Goal: Task Accomplishment & Management: Manage account settings

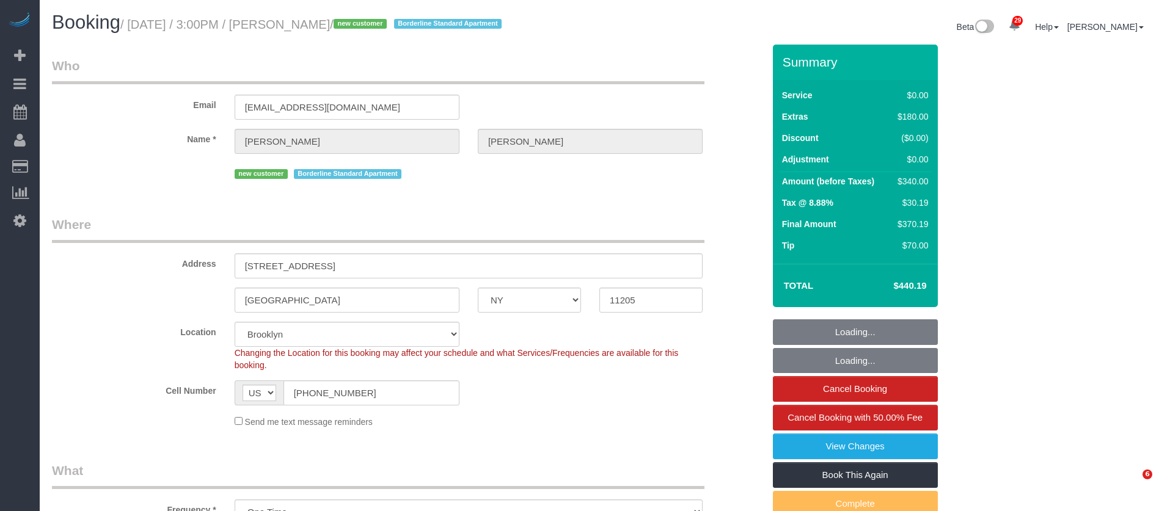
select select "NY"
select select "1"
select select "spot1"
select select "number:89"
select select "number:79"
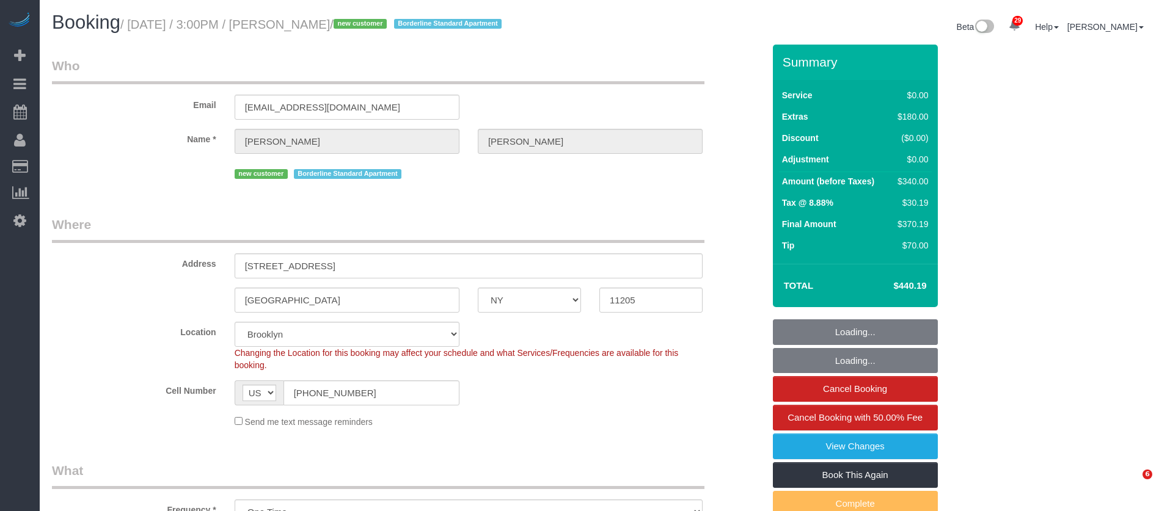
select select "number:15"
select select "number:6"
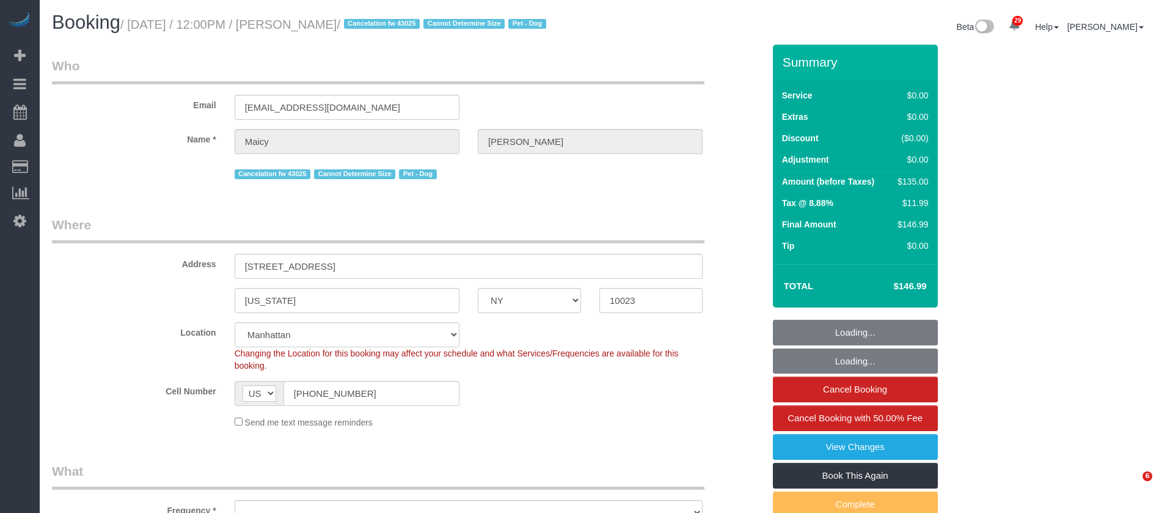
select select "NY"
select select "number:58"
select select "number:76"
select select "number:13"
select select "number:5"
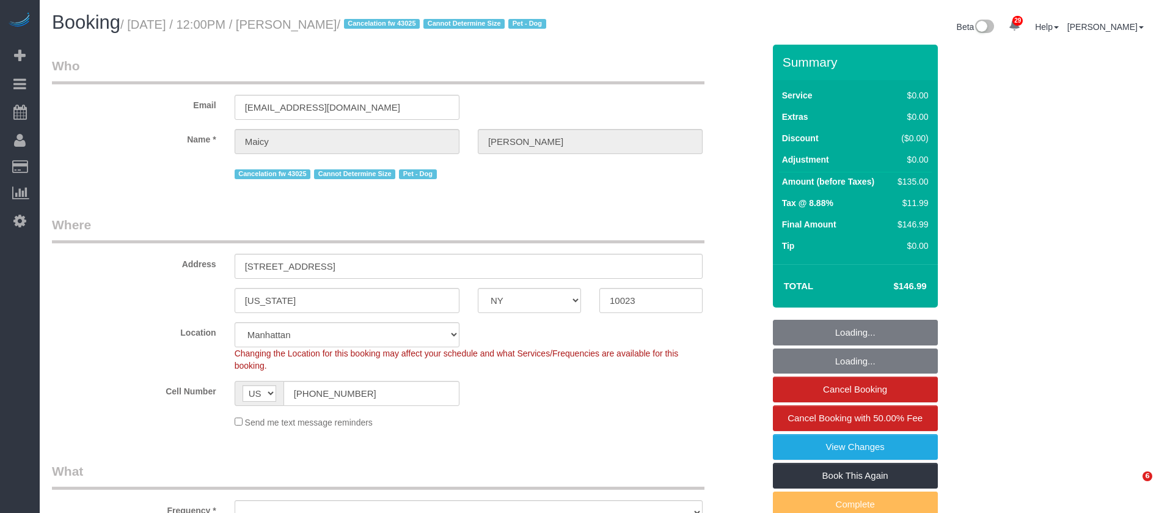
select select "object:1540"
select select "spot1"
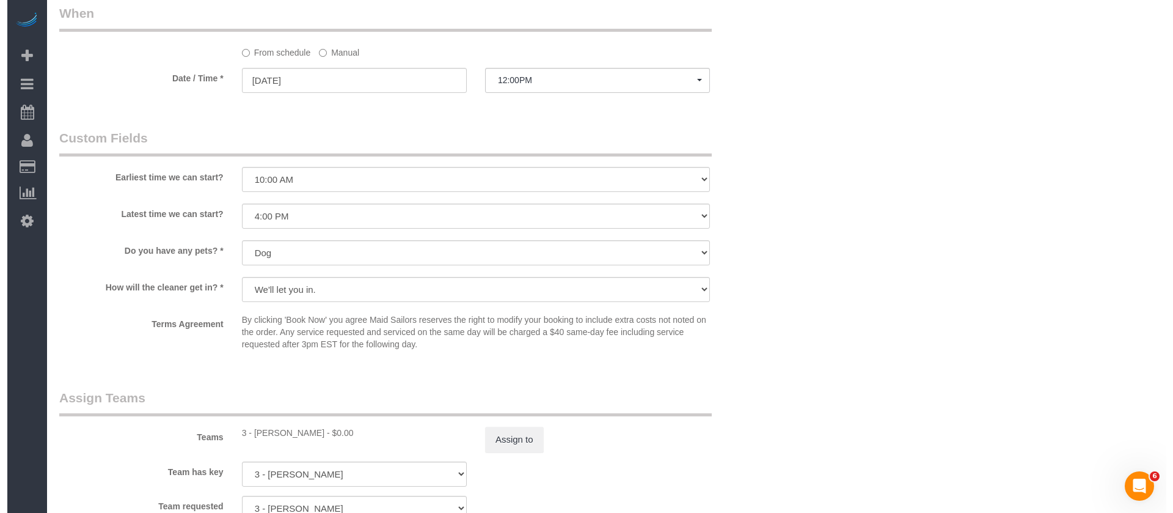
scroll to position [1646, 0]
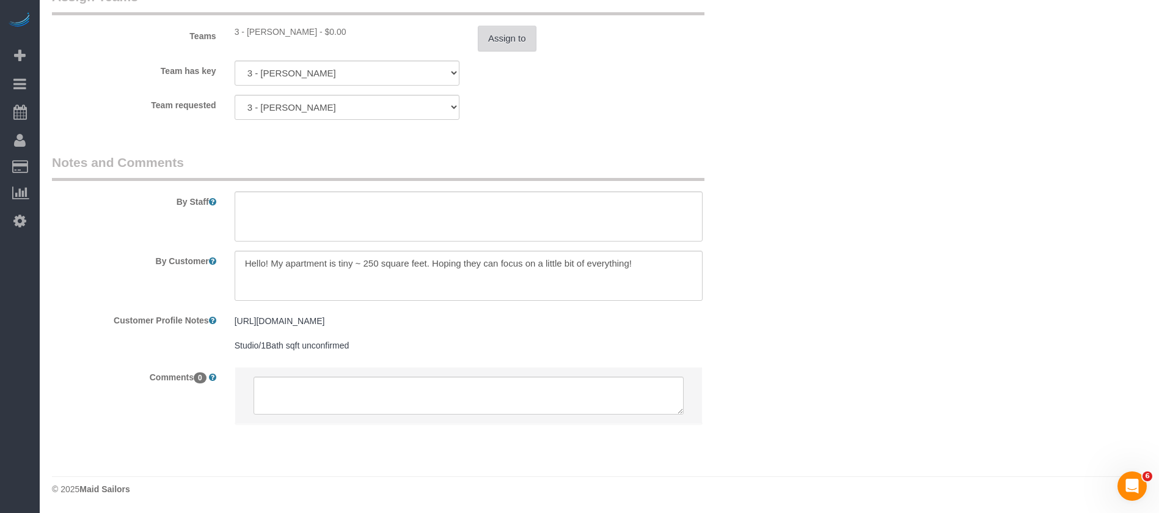
click at [520, 26] on button "Assign to" at bounding box center [507, 39] width 59 height 26
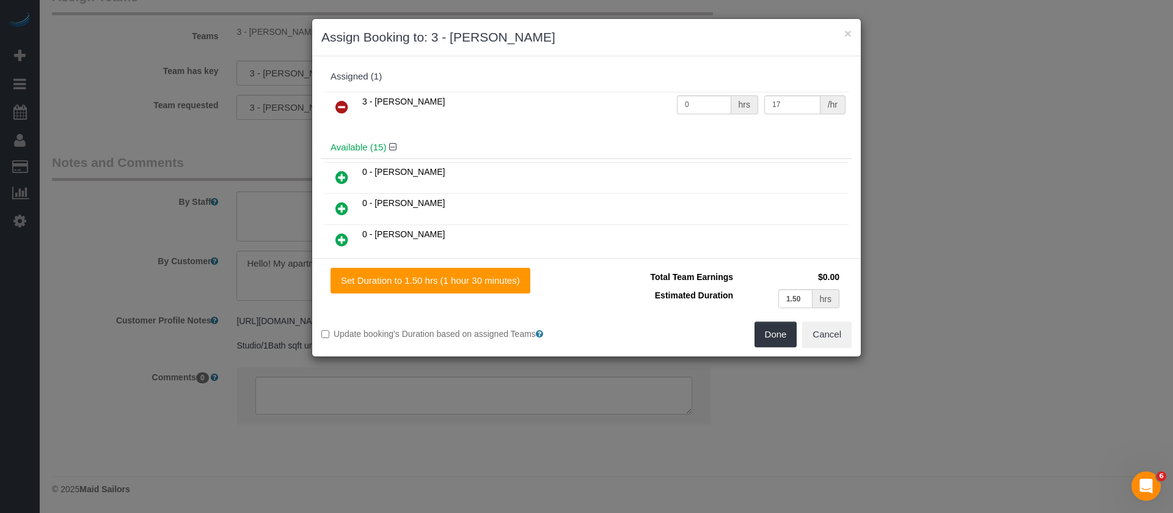
drag, startPoint x: 339, startPoint y: 106, endPoint x: 420, endPoint y: 137, distance: 87.6
click at [339, 106] on icon at bounding box center [341, 107] width 13 height 15
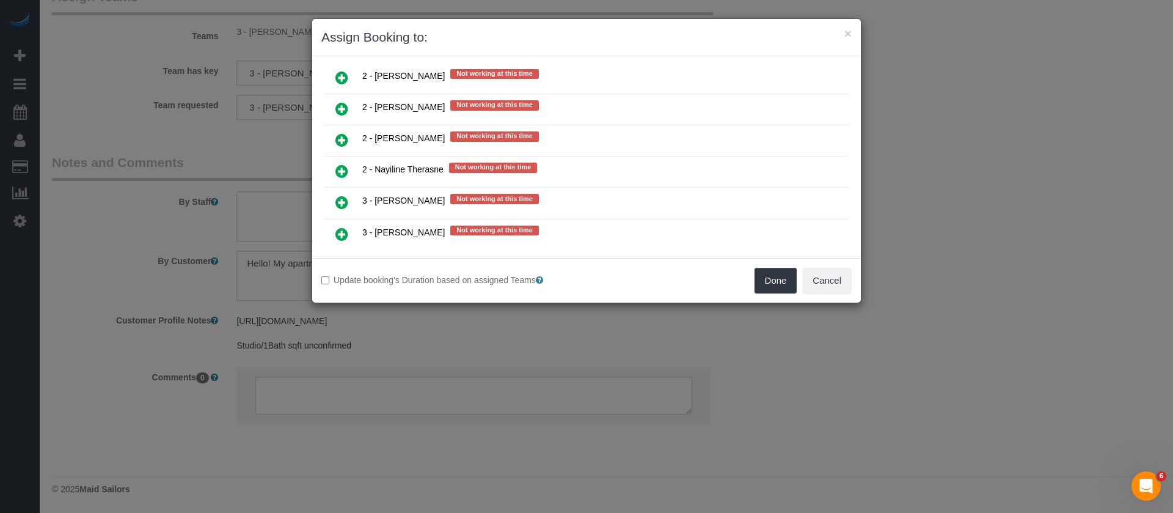
scroll to position [1833, 0]
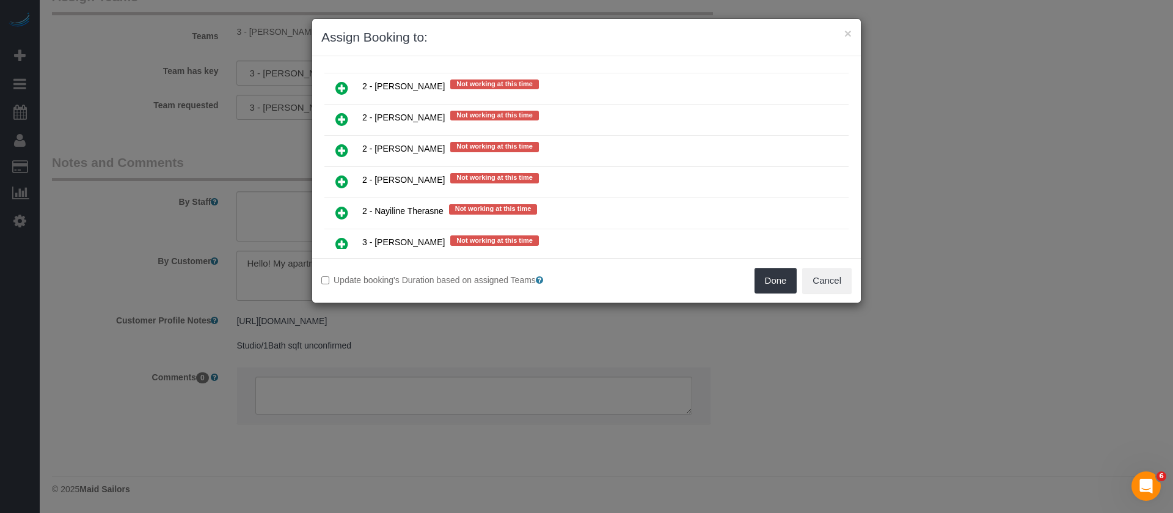
click at [336, 147] on icon at bounding box center [341, 150] width 13 height 15
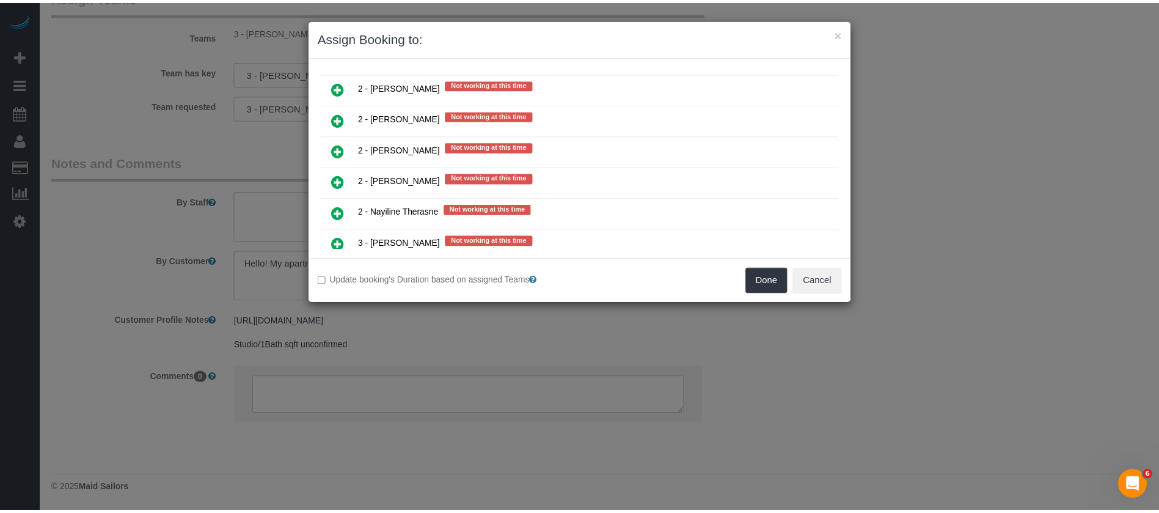
scroll to position [1863, 0]
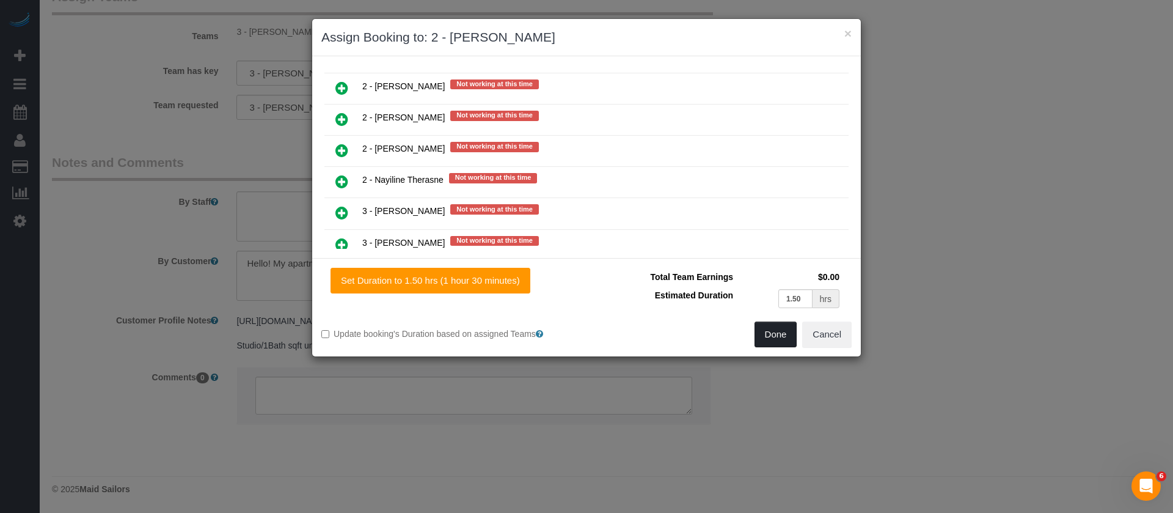
click at [785, 335] on button "Done" at bounding box center [776, 334] width 43 height 26
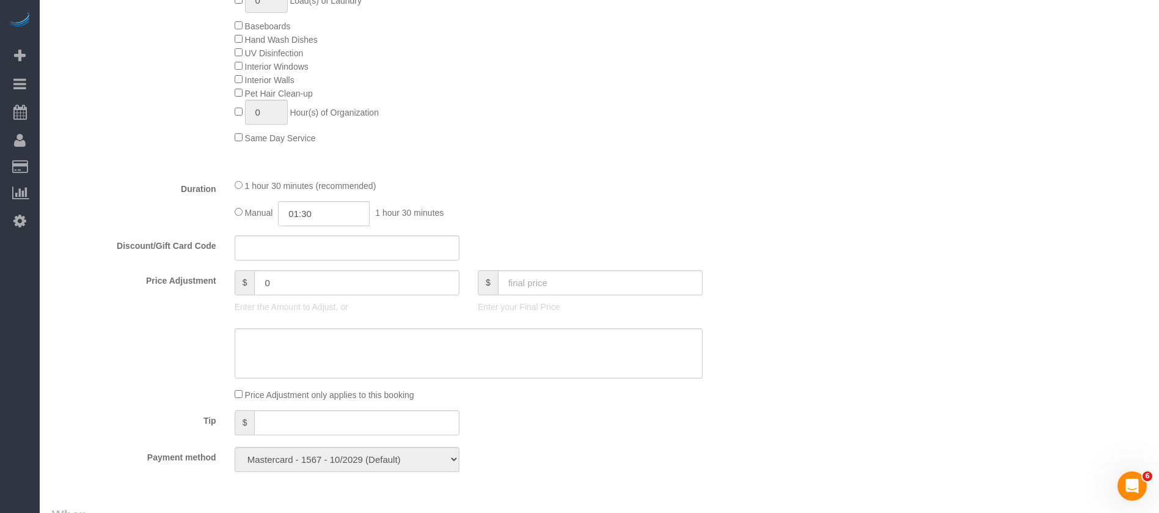
scroll to position [271, 0]
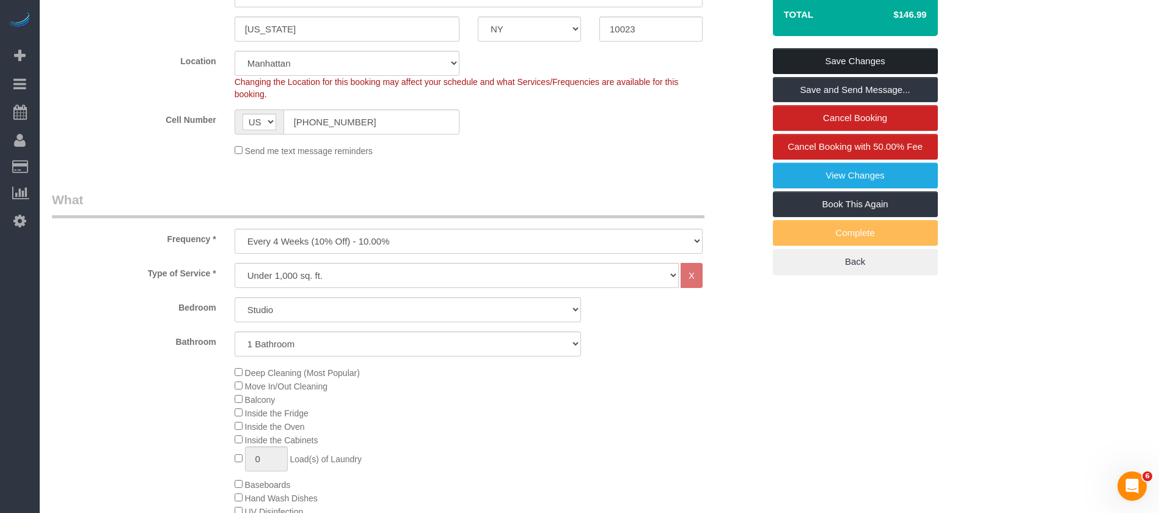
click at [812, 71] on link "Save Changes" at bounding box center [855, 61] width 165 height 26
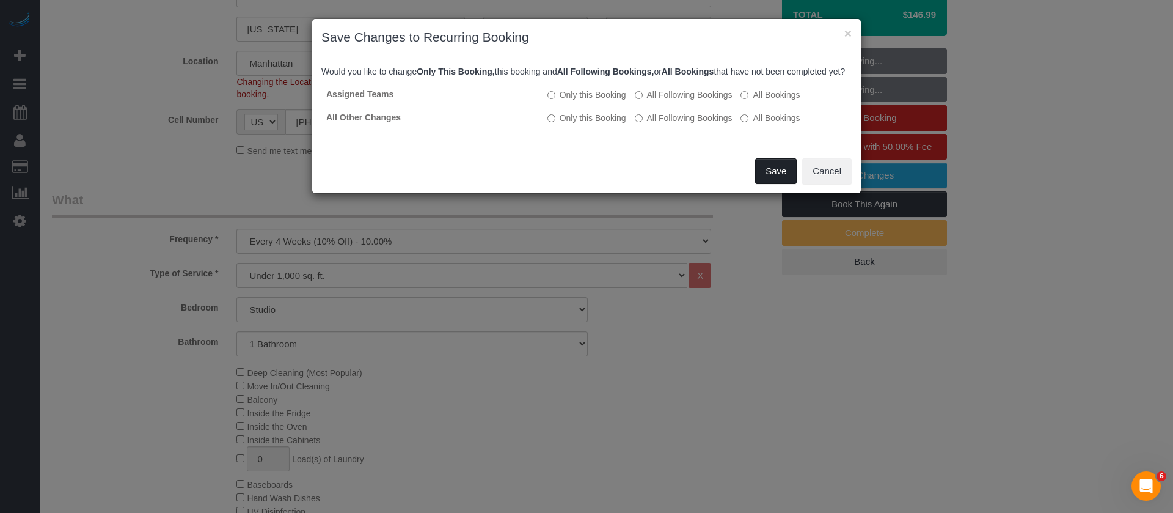
drag, startPoint x: 775, startPoint y: 182, endPoint x: 753, endPoint y: 60, distance: 124.2
click at [775, 183] on button "Save" at bounding box center [776, 171] width 42 height 26
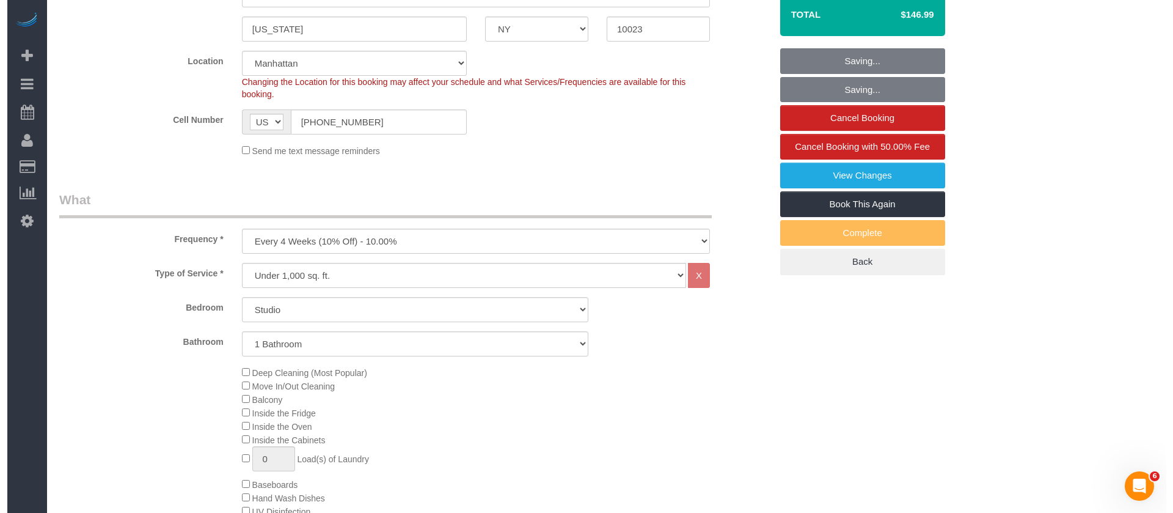
scroll to position [0, 0]
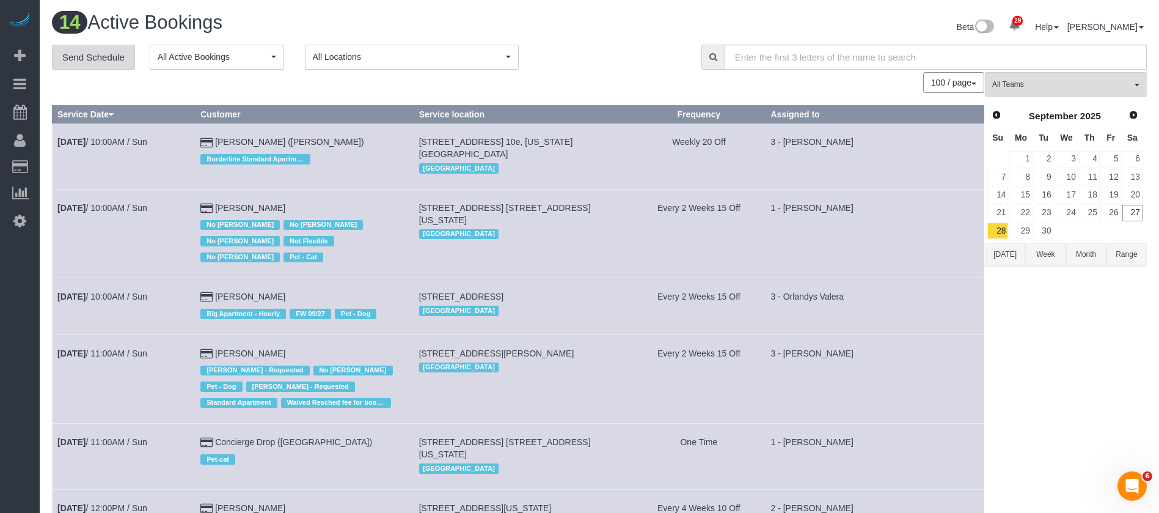
click at [82, 58] on link "Send Schedule" at bounding box center [93, 58] width 83 height 26
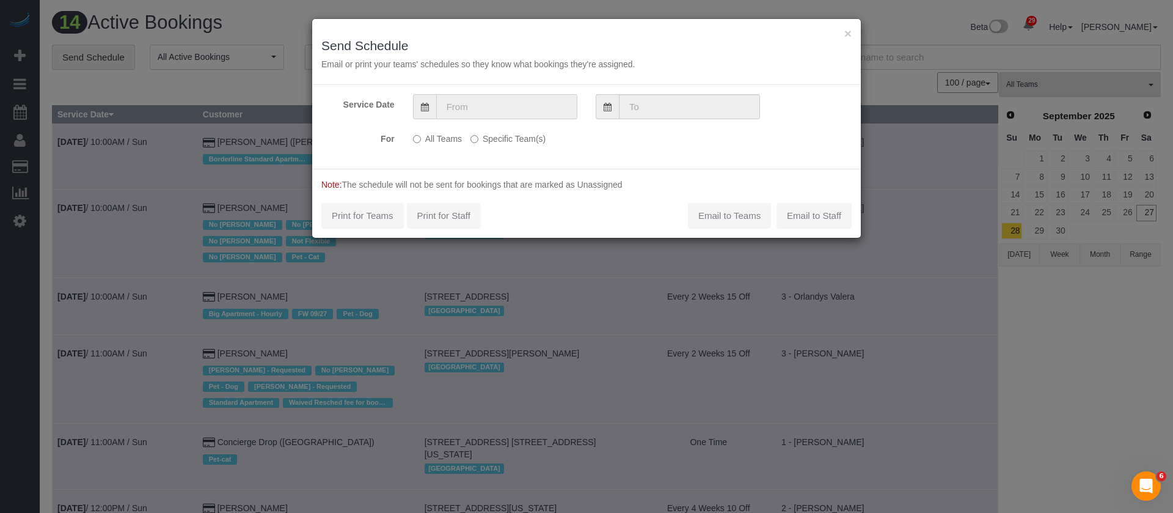
click at [465, 100] on input "text" at bounding box center [506, 106] width 141 height 25
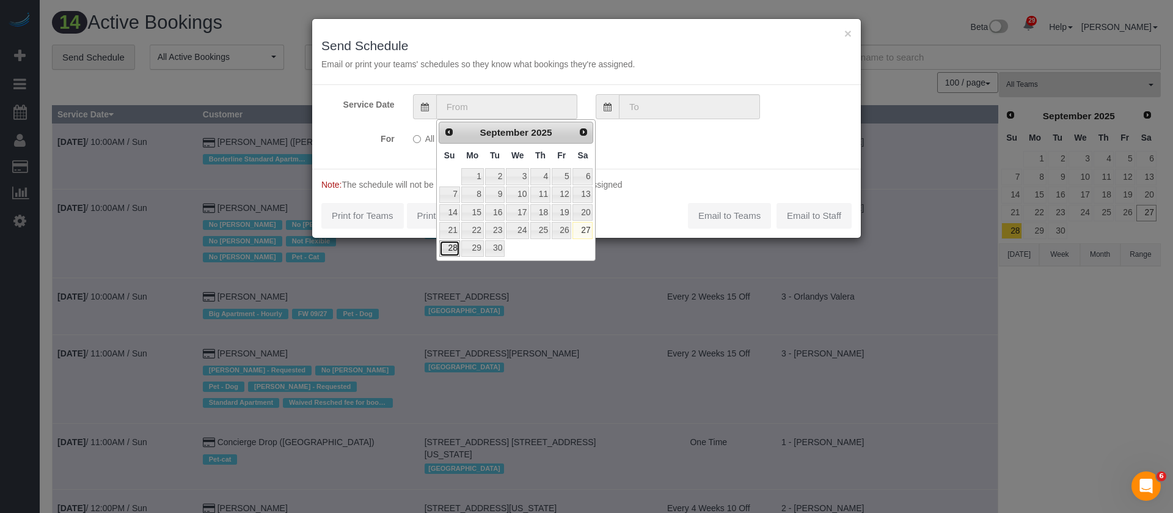
drag, startPoint x: 448, startPoint y: 244, endPoint x: 447, endPoint y: 217, distance: 27.5
click at [448, 243] on link "28" at bounding box center [449, 248] width 21 height 16
type input "09/28/2025"
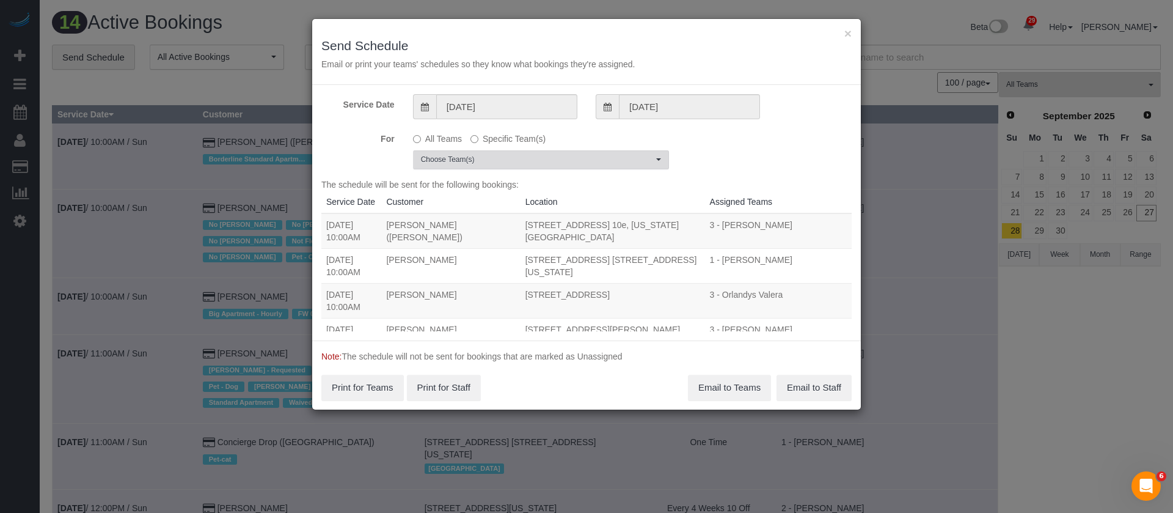
click at [610, 155] on span "Choose Team(s)" at bounding box center [537, 160] width 232 height 10
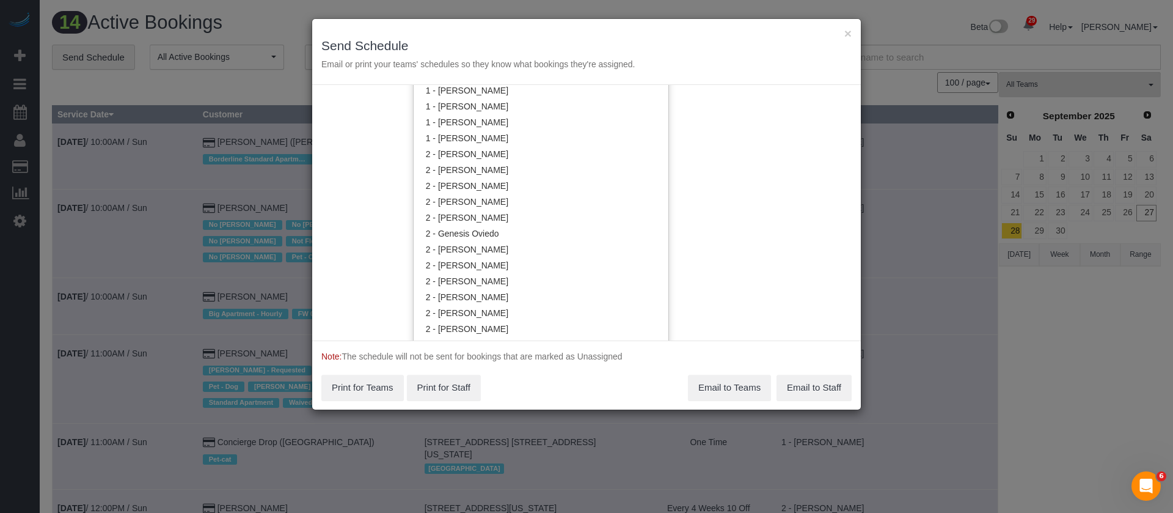
scroll to position [825, 0]
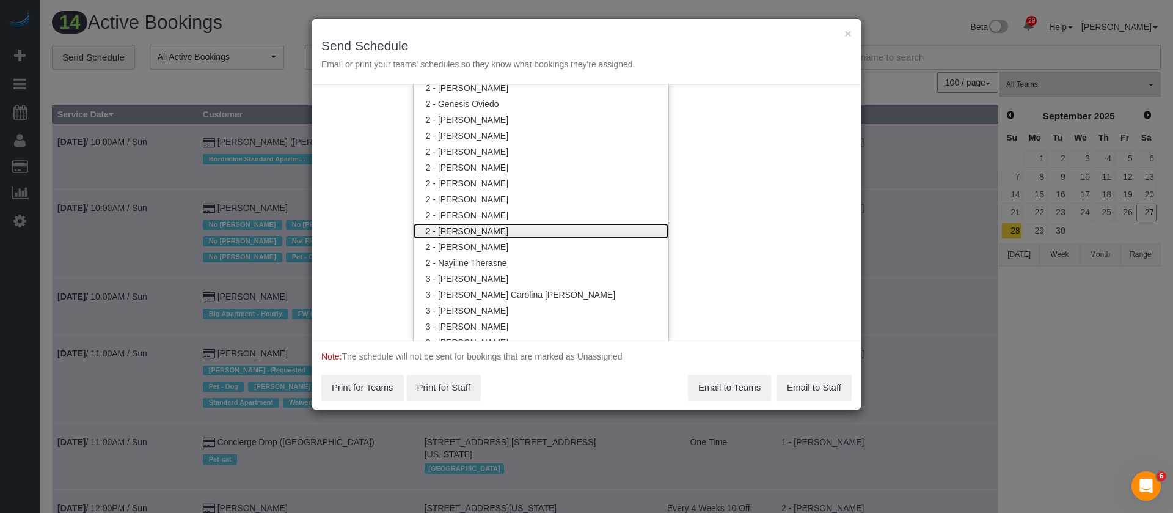
drag, startPoint x: 521, startPoint y: 232, endPoint x: 617, endPoint y: 200, distance: 101.5
click at [522, 231] on link "2 - [PERSON_NAME]" at bounding box center [541, 231] width 255 height 16
click at [726, 181] on div "Service Date 09/28/2025 09/28/2025 For All Teams Specific Team(s) 2 - Marilu Qu…" at bounding box center [586, 212] width 549 height 255
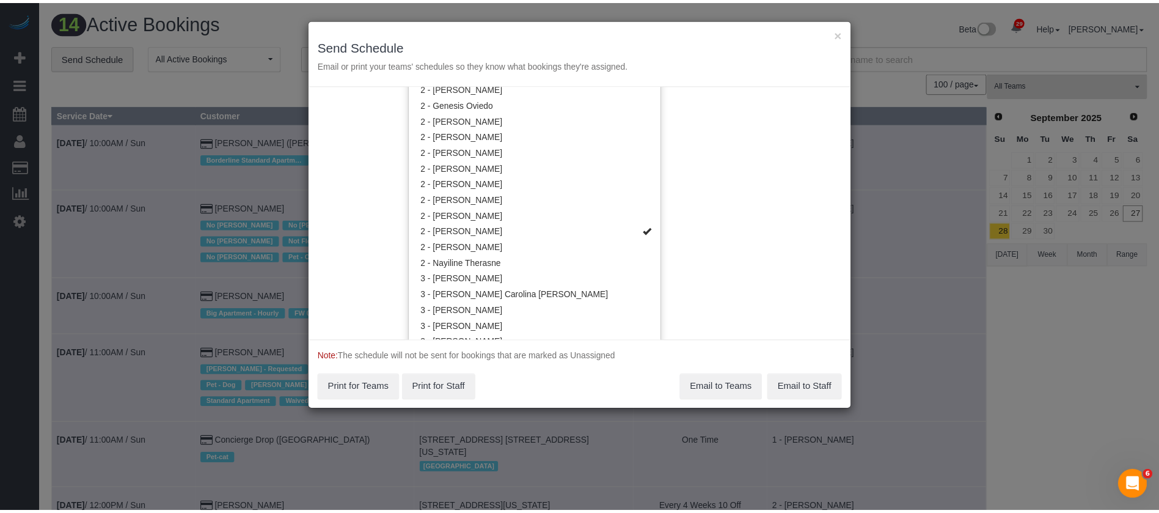
scroll to position [0, 0]
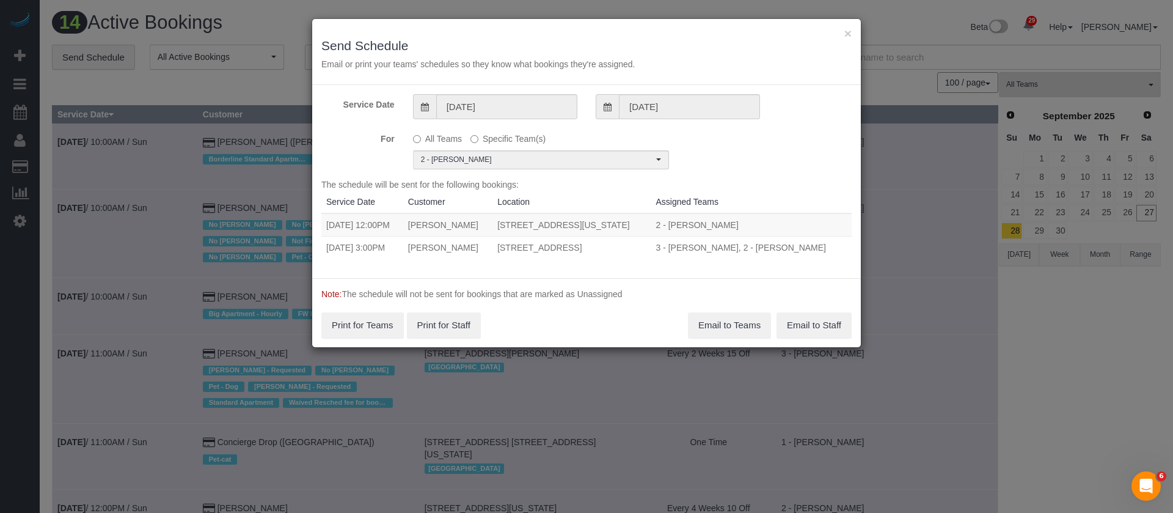
drag, startPoint x: 328, startPoint y: 223, endPoint x: 671, endPoint y: 258, distance: 345.2
click at [673, 258] on tbody "09/28/2025 12:00PM Maicy Schwartz 240 West 73rd Street, Apt. 1405, New York, NY…" at bounding box center [586, 235] width 530 height 45
copy tbody "09/28/2025 12:00PM Maicy Schwartz 240 West 73rd Street, Apt. 1405, New York, NY…"
click at [735, 338] on button "Email to Teams" at bounding box center [729, 325] width 83 height 26
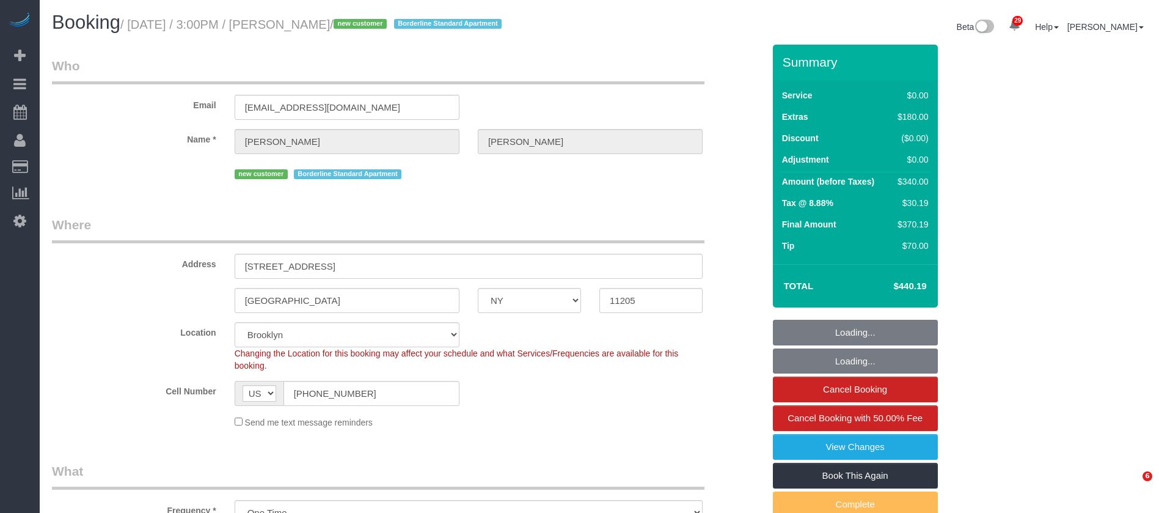
select select "NY"
select select "1"
select select "number:89"
select select "number:79"
select select "number:15"
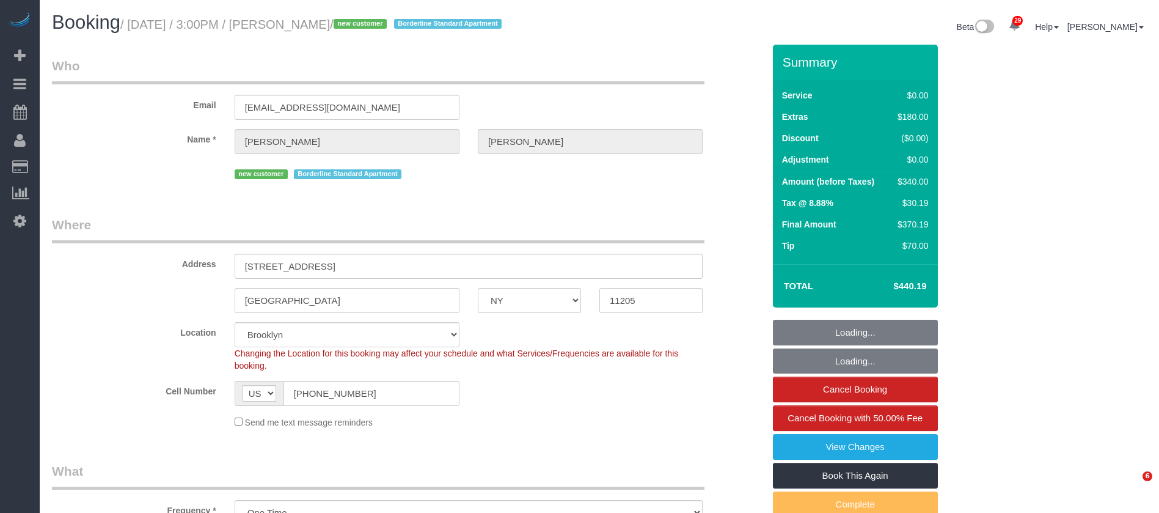
select select "number:6"
select select "spot52"
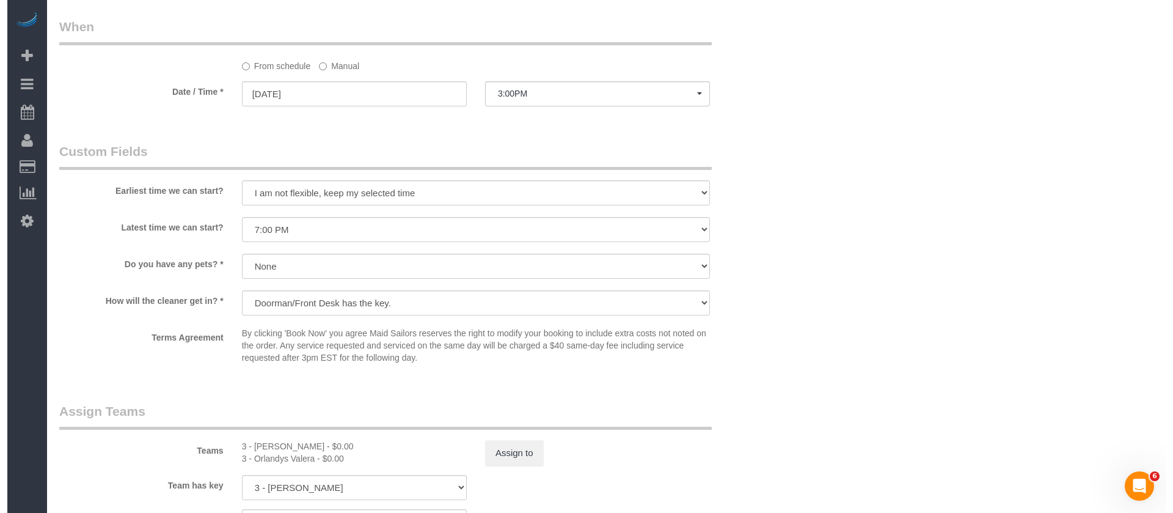
scroll to position [1375, 0]
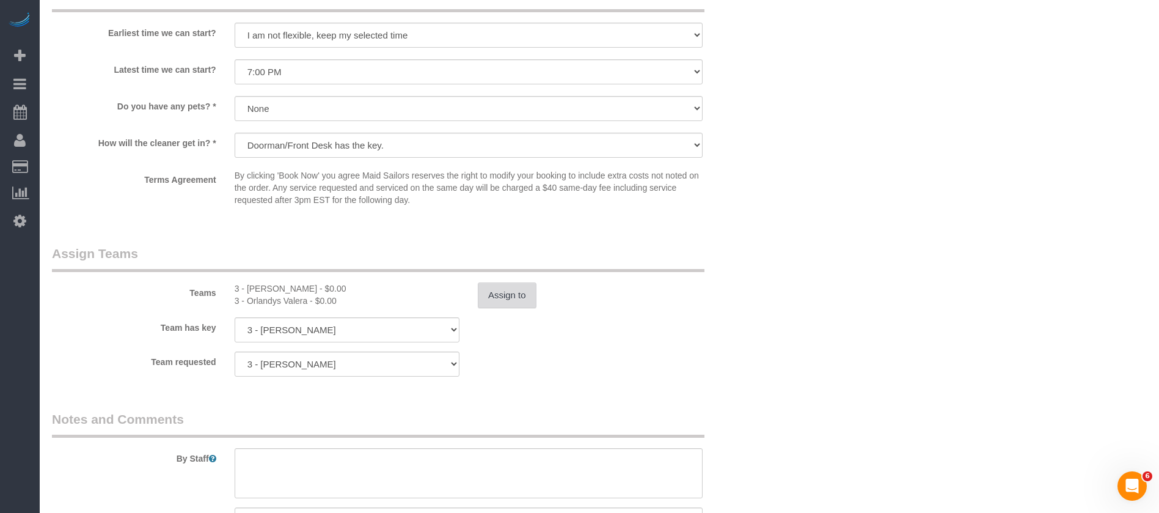
click at [496, 289] on button "Assign to" at bounding box center [507, 295] width 59 height 26
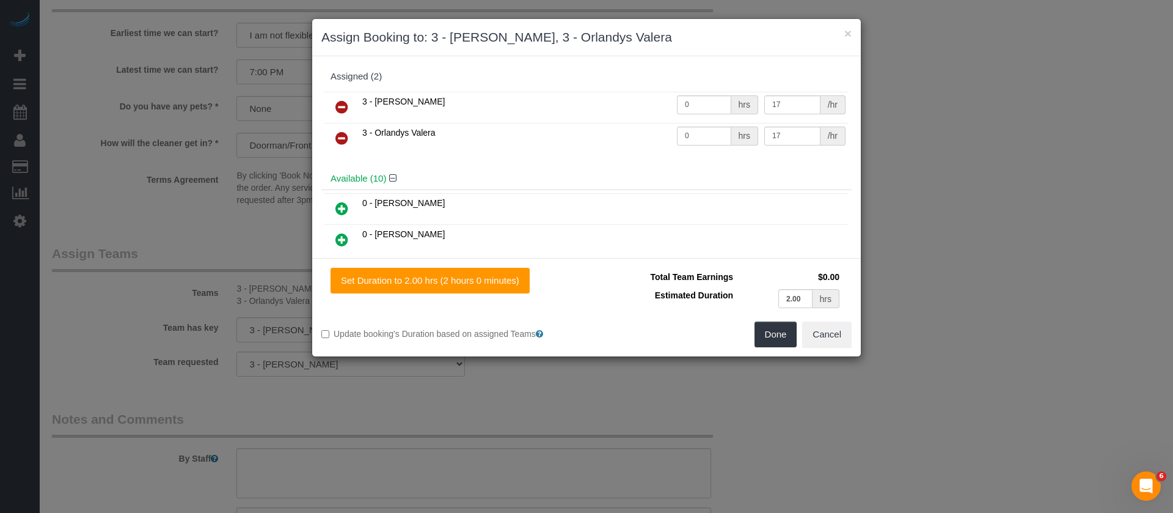
drag, startPoint x: 335, startPoint y: 102, endPoint x: 415, endPoint y: 106, distance: 80.2
click at [335, 102] on link at bounding box center [342, 107] width 29 height 24
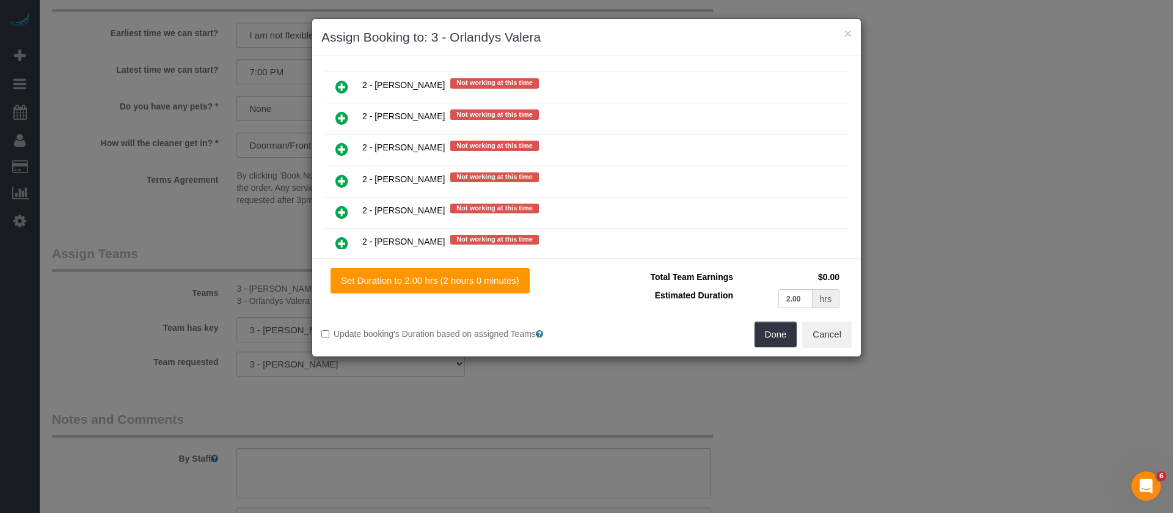
scroll to position [1742, 0]
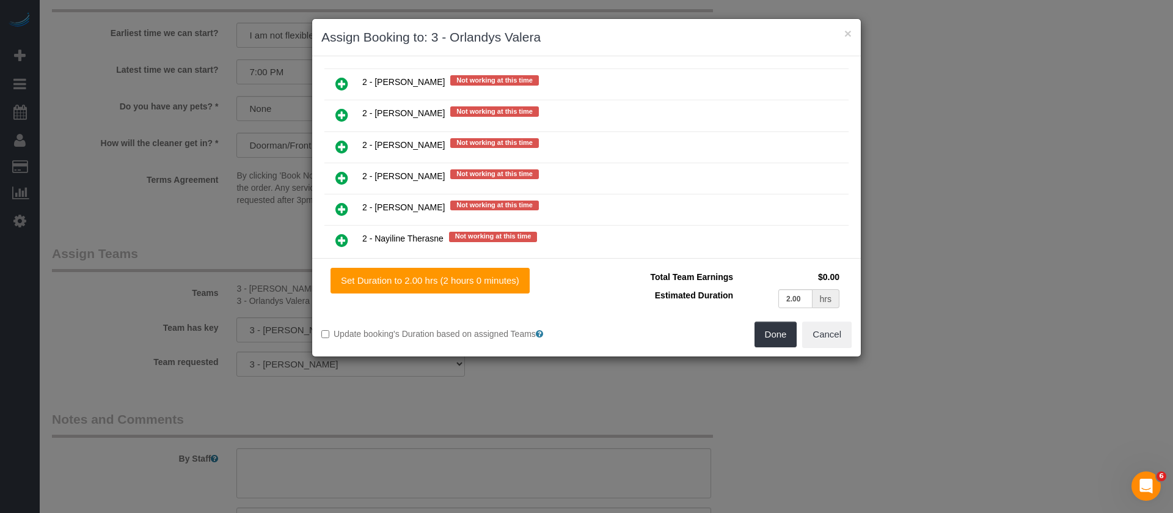
drag, startPoint x: 337, startPoint y: 172, endPoint x: 352, endPoint y: 159, distance: 19.5
click at [338, 172] on icon at bounding box center [341, 177] width 13 height 15
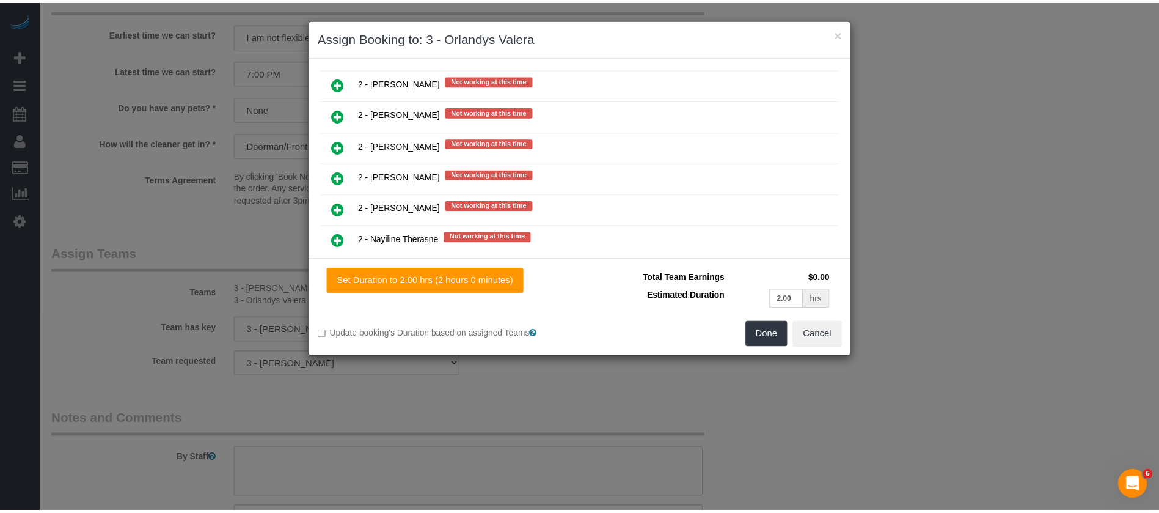
scroll to position [1773, 0]
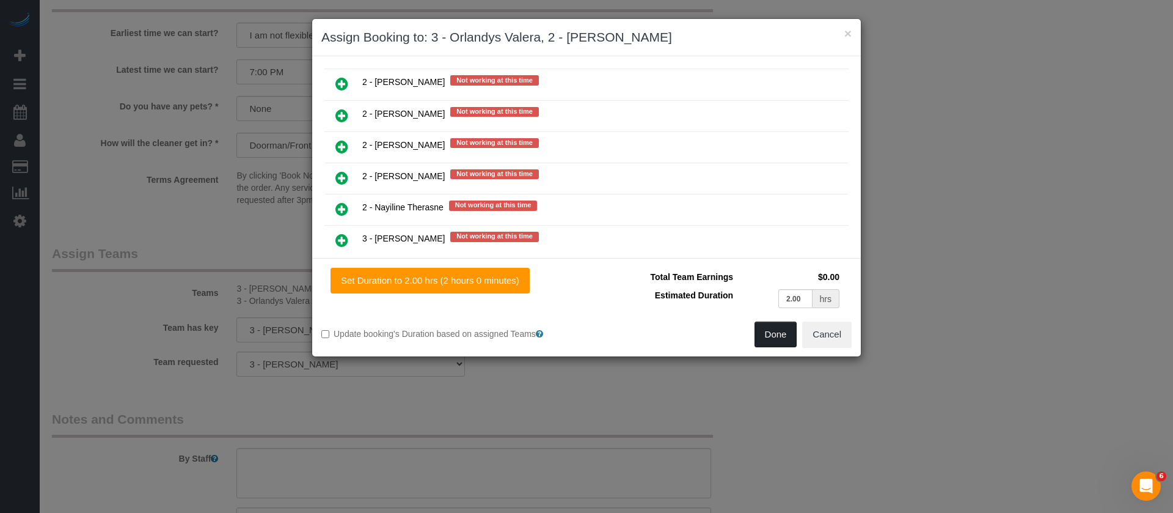
click at [776, 331] on button "Done" at bounding box center [776, 334] width 43 height 26
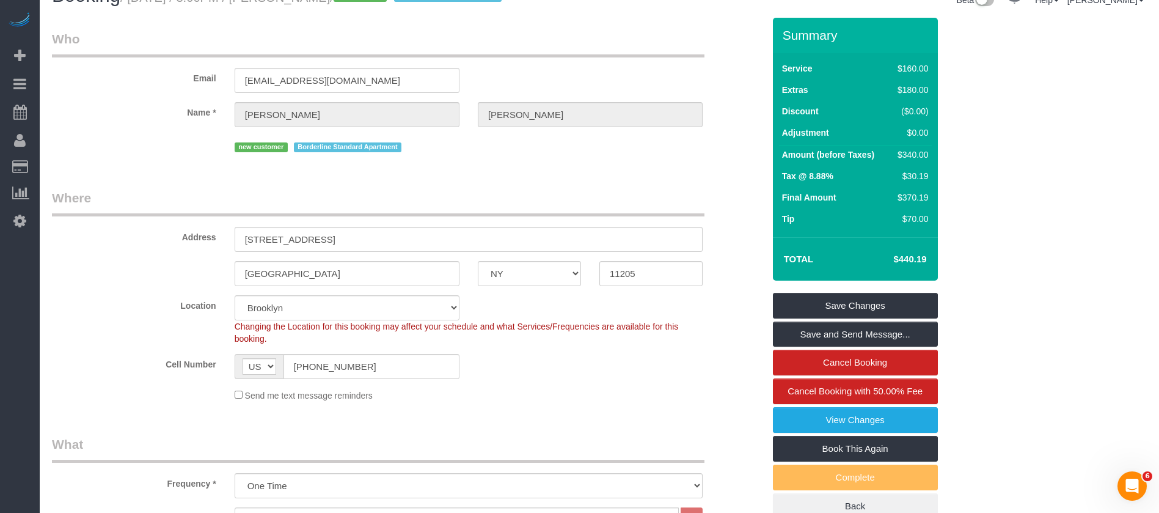
scroll to position [0, 0]
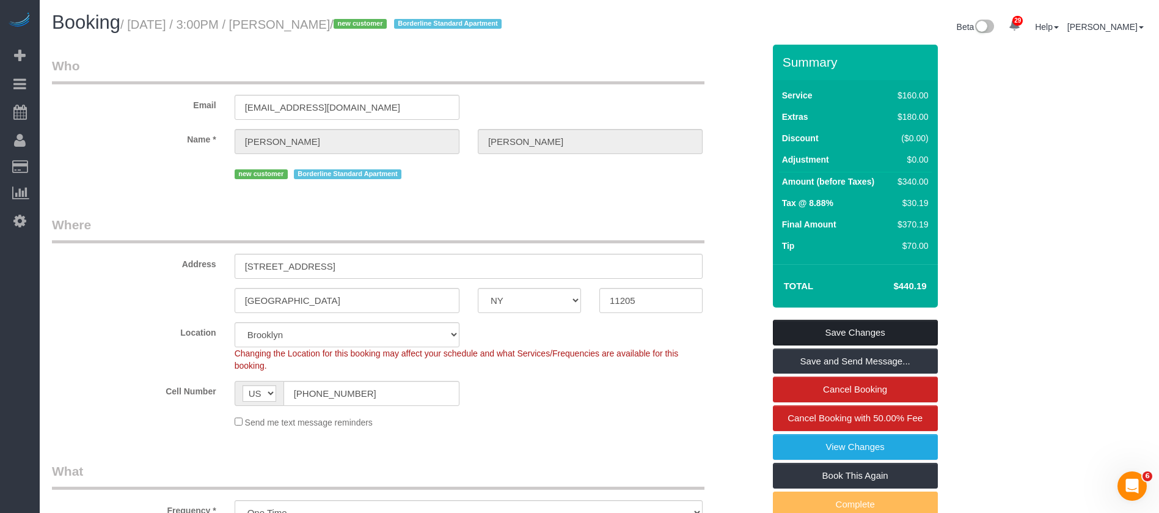
drag, startPoint x: 867, startPoint y: 320, endPoint x: 862, endPoint y: 315, distance: 6.9
click at [868, 320] on link "Save Changes" at bounding box center [855, 333] width 165 height 26
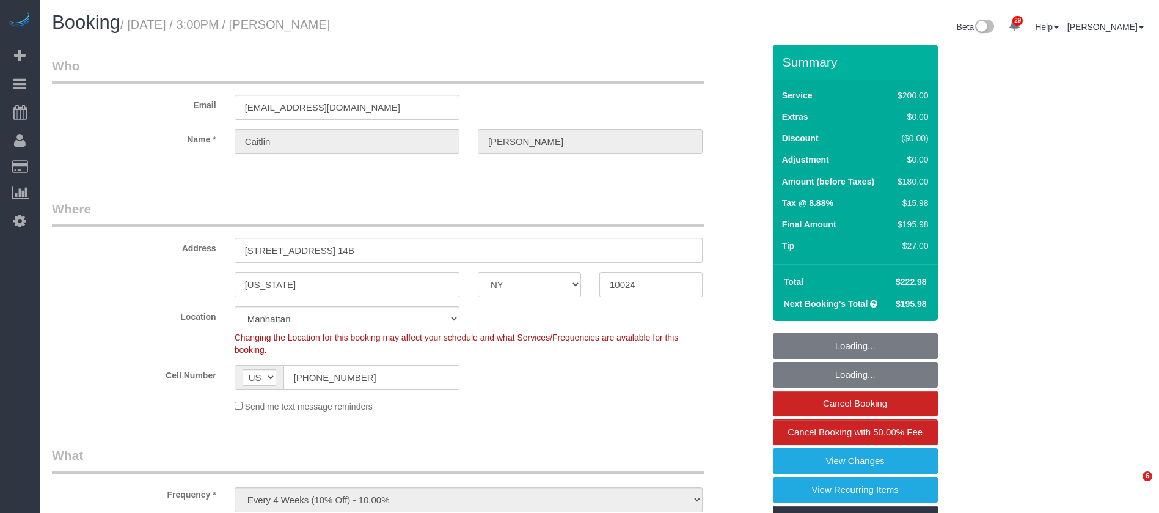
select select "NY"
select select "150"
select select "spot1"
select select "number:58"
select select "number:75"
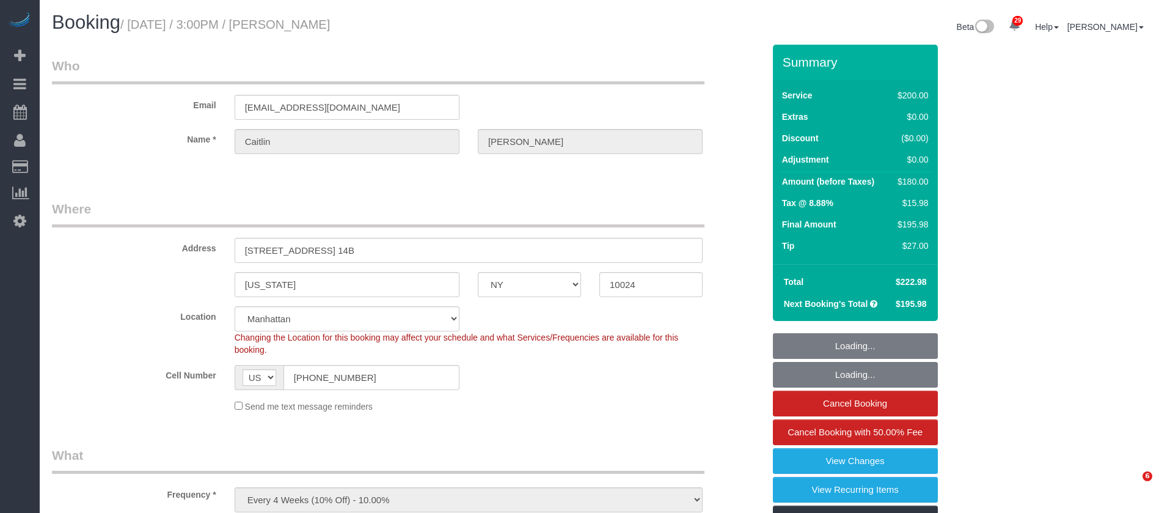
select select "number:15"
select select "number:5"
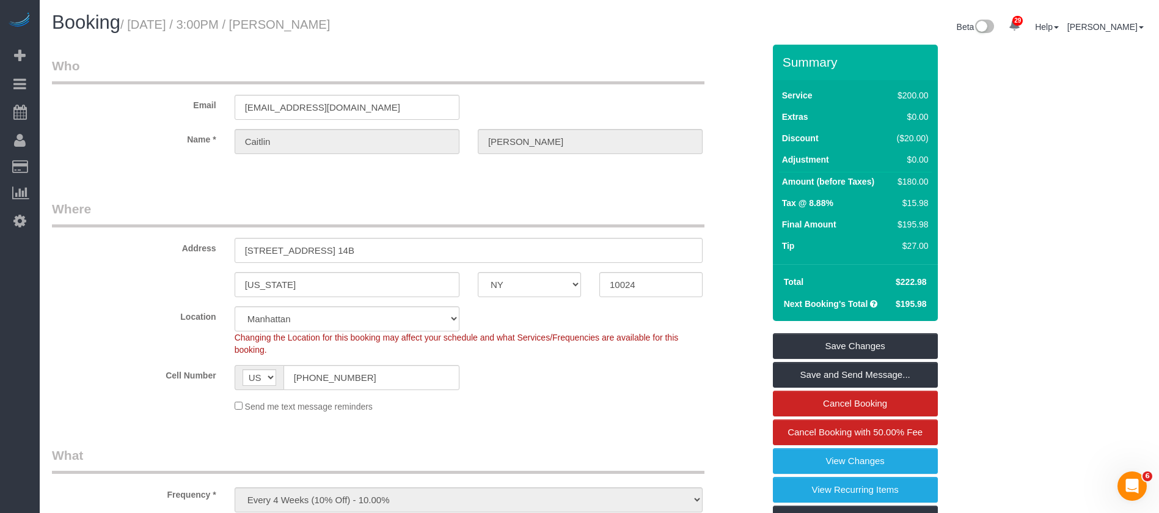
scroll to position [458, 0]
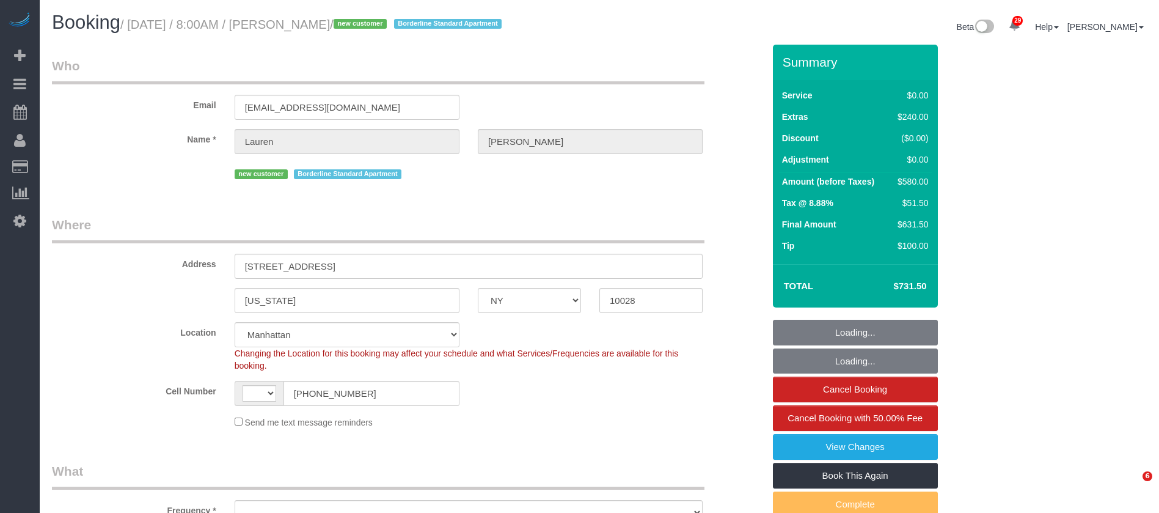
select select "NY"
select select "number:56"
select select "number:72"
select select "number:15"
select select "number:6"
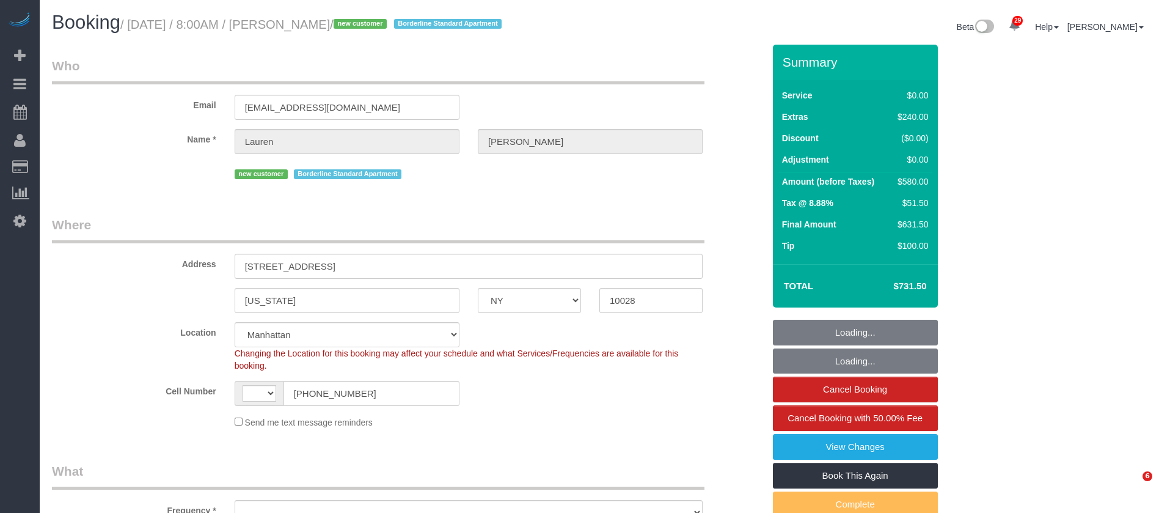
select select "string:[GEOGRAPHIC_DATA]"
select select "object:1073"
select select "2"
select select "spot1"
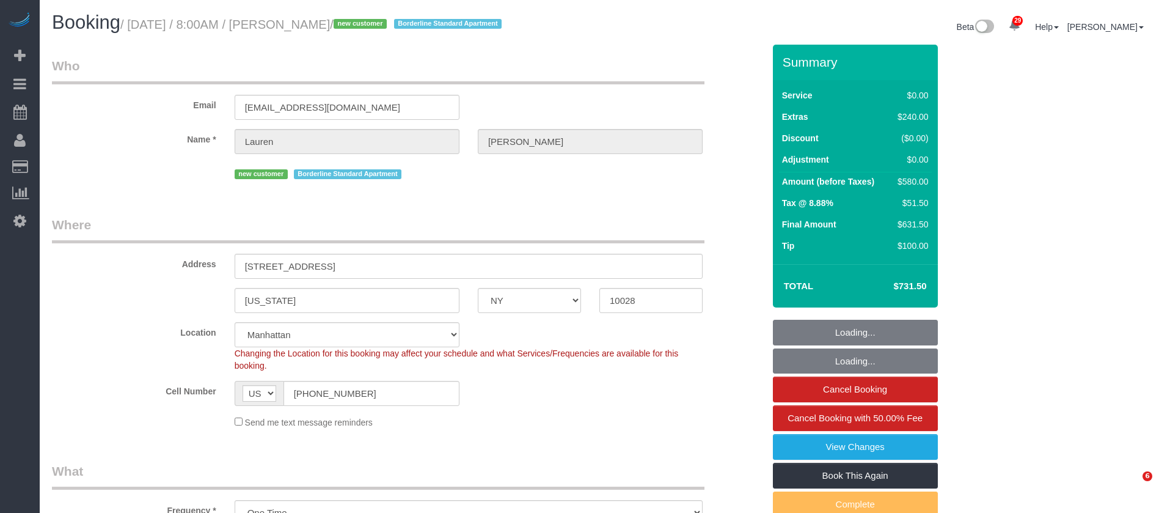
select select "object:1536"
select select "string:stripe-pm_1SBiTP4VGloSiKo7h6Y8x6lI"
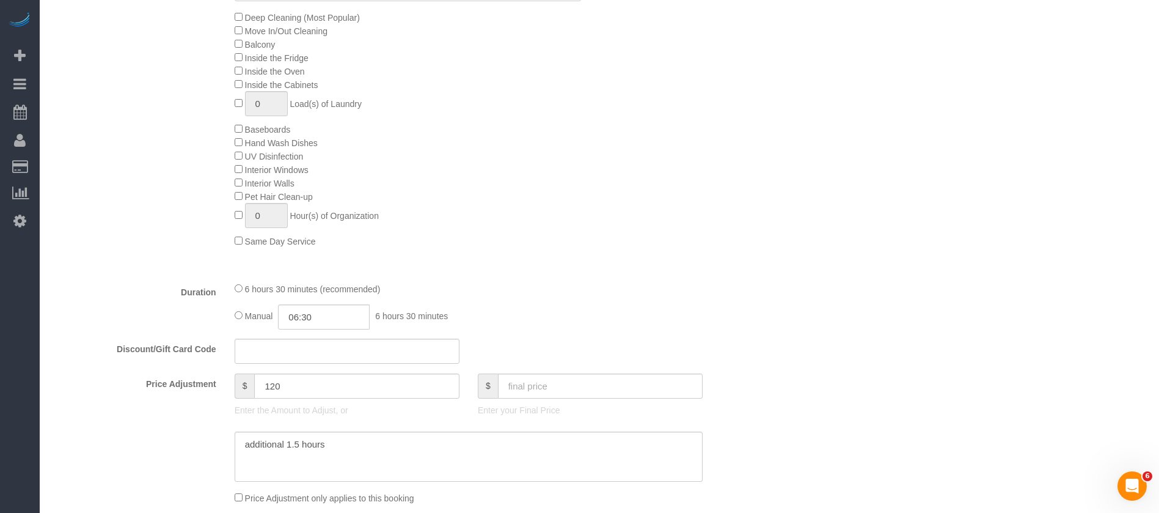
scroll to position [825, 0]
